Goal: Information Seeking & Learning: Learn about a topic

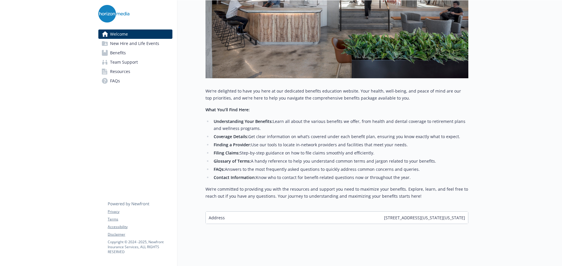
scroll to position [166, 0]
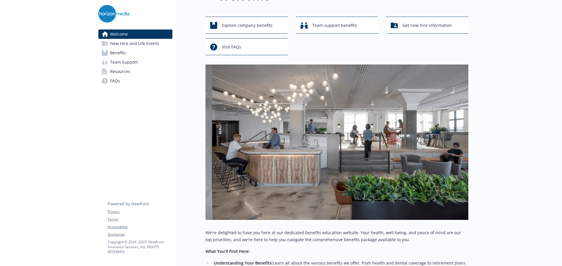
click at [133, 53] on link "Benefits" at bounding box center [135, 52] width 74 height 9
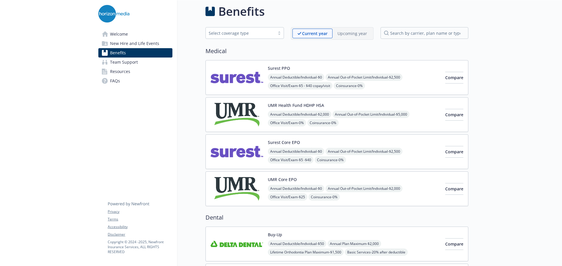
scroll to position [20, 0]
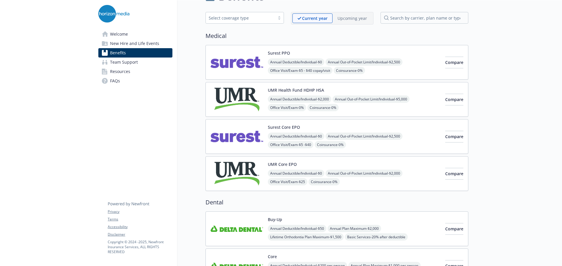
click at [146, 43] on span "New Hire and Life Events" at bounding box center [134, 43] width 49 height 9
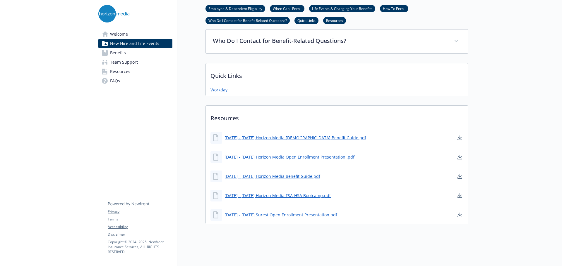
scroll to position [307, 0]
click at [131, 53] on link "Benefits" at bounding box center [135, 52] width 74 height 9
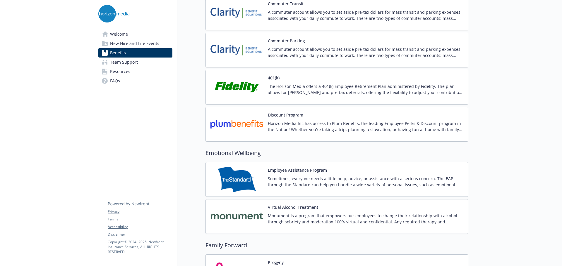
click at [308, 91] on p "The Horizon Media offers a 401(k) Employee Retirement Plan administered by Fide…" at bounding box center [365, 89] width 195 height 12
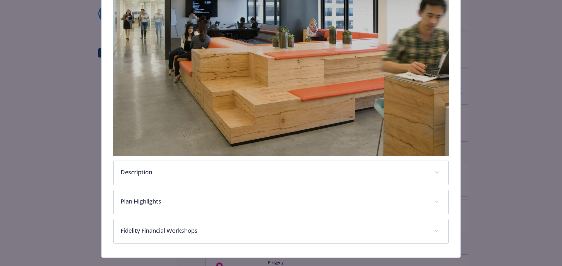
scroll to position [161, 0]
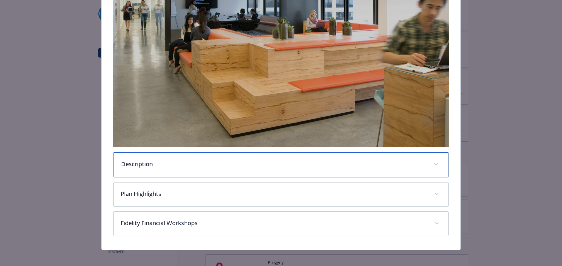
click at [297, 161] on p "Description" at bounding box center [274, 164] width 306 height 9
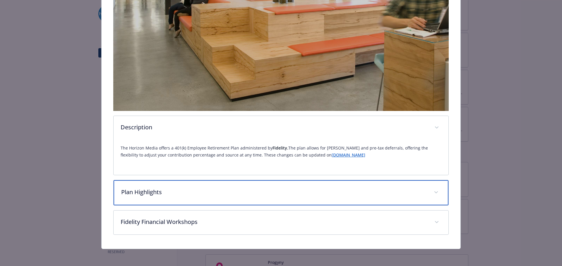
click at [216, 190] on p "Plan Highlights" at bounding box center [274, 192] width 306 height 9
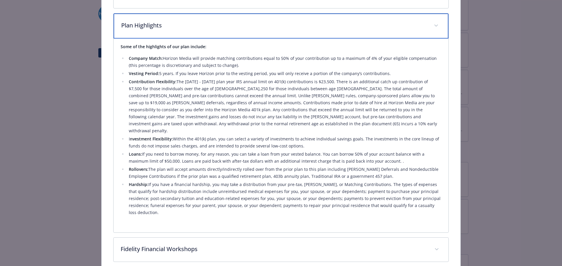
scroll to position [373, 0]
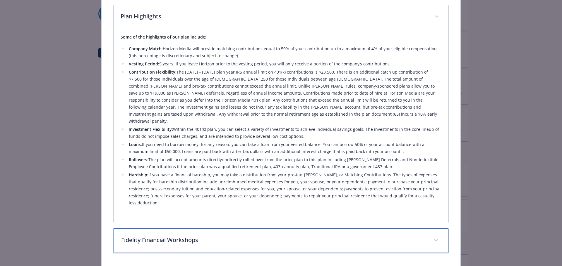
click at [209, 231] on div "Fidelity Financial Workshops" at bounding box center [280, 240] width 335 height 25
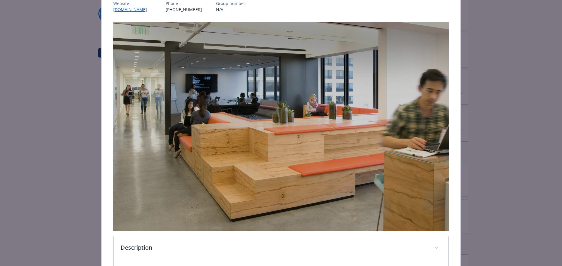
scroll to position [0, 0]
